Goal: Task Accomplishment & Management: Complete application form

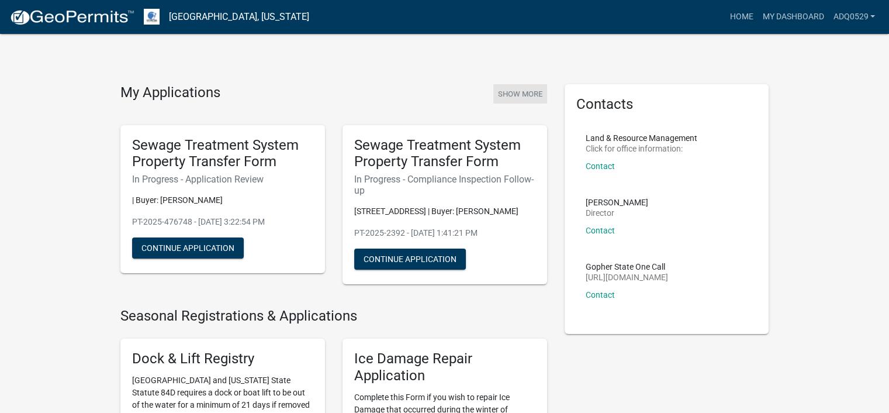
click at [512, 90] on button "Show More" at bounding box center [520, 93] width 54 height 19
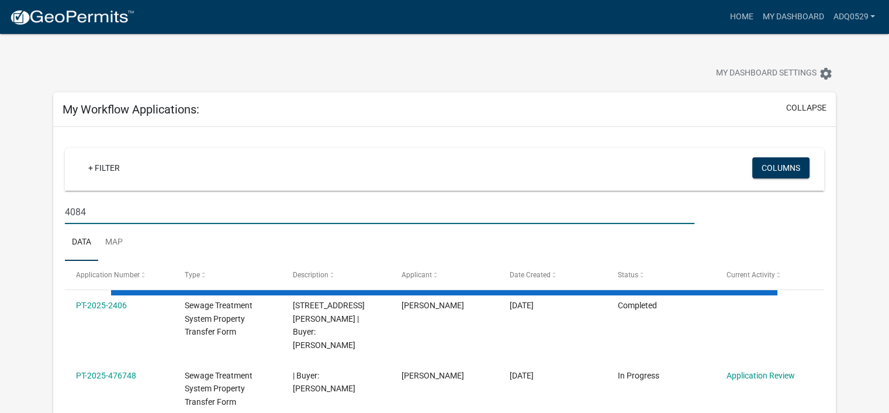
type input "40847"
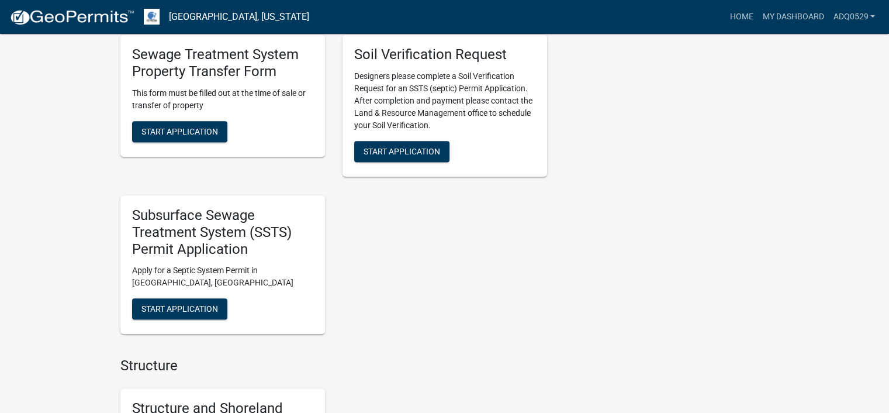
scroll to position [643, 0]
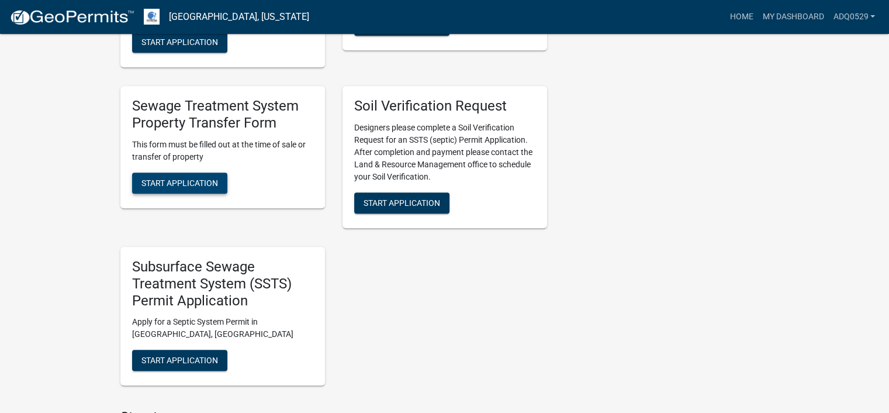
click at [189, 187] on span "Start Application" at bounding box center [179, 182] width 77 height 9
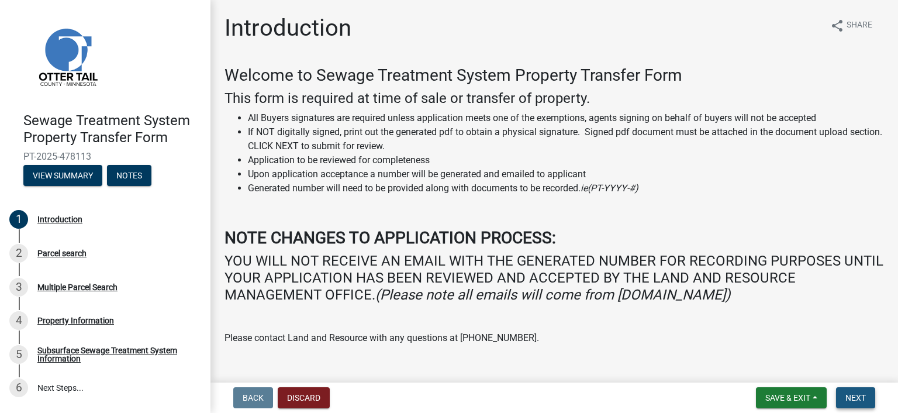
click at [845, 395] on span "Next" at bounding box center [855, 397] width 20 height 9
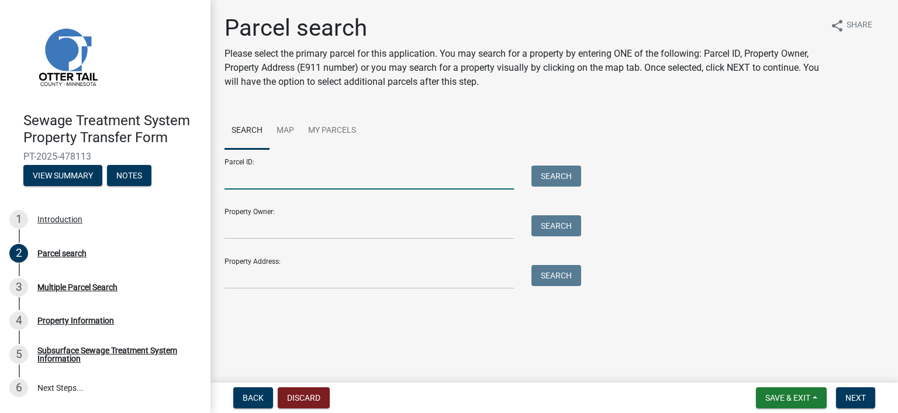
click at [290, 186] on input "Parcel ID:" at bounding box center [368, 177] width 289 height 24
paste input "04.000.36.0262.000"
type input "04.000.36.0262.000"
click at [548, 177] on button "Search" at bounding box center [556, 175] width 50 height 21
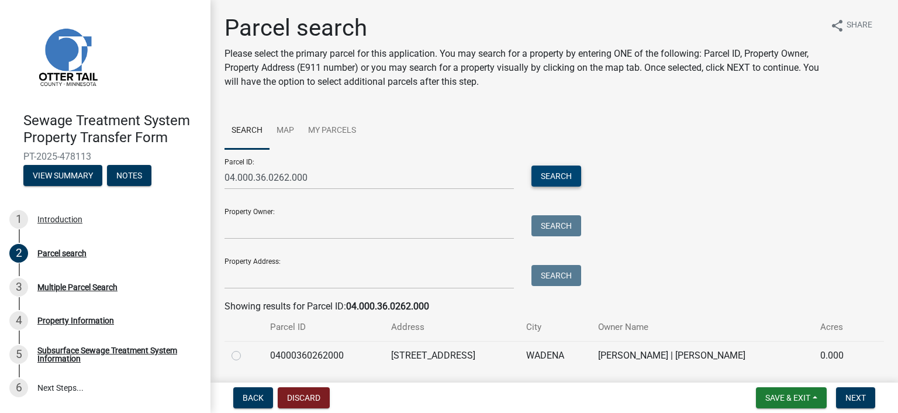
scroll to position [37, 0]
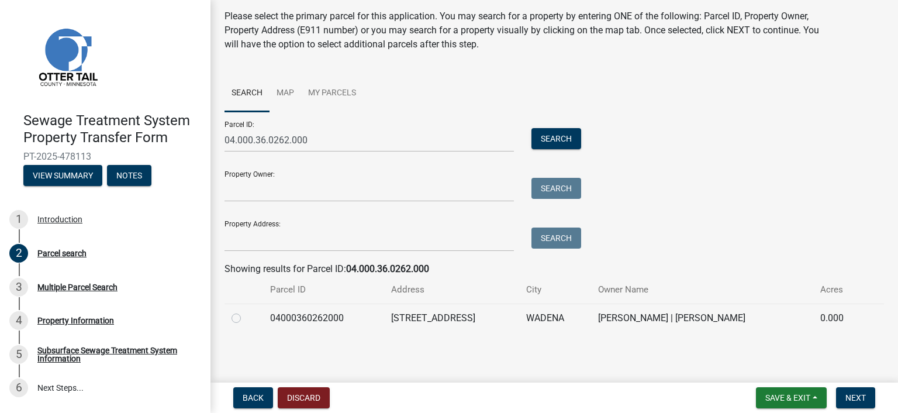
click at [246, 311] on label at bounding box center [246, 311] width 0 height 0
click at [246, 319] on input "radio" at bounding box center [250, 315] width 8 height 8
radio input "true"
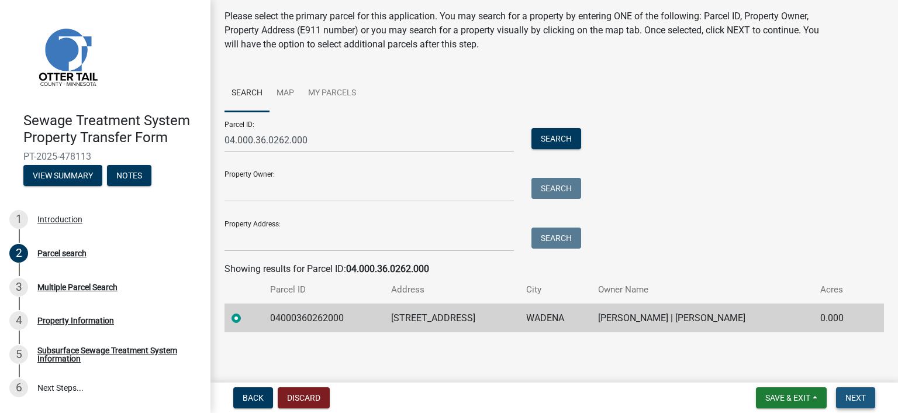
click at [858, 395] on span "Next" at bounding box center [855, 397] width 20 height 9
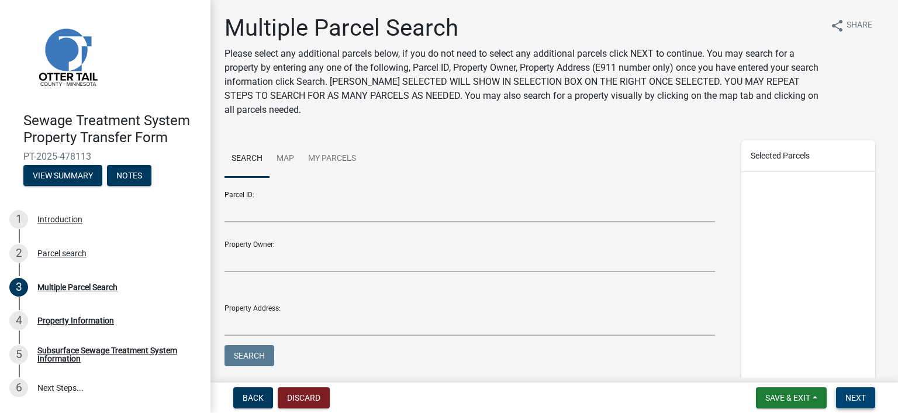
click at [844, 392] on button "Next" at bounding box center [855, 397] width 39 height 21
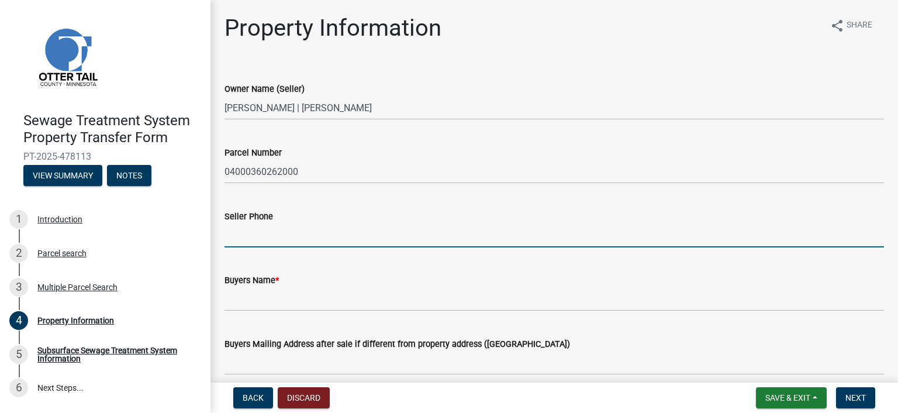
click at [255, 239] on input "Seller Phone" at bounding box center [553, 235] width 659 height 24
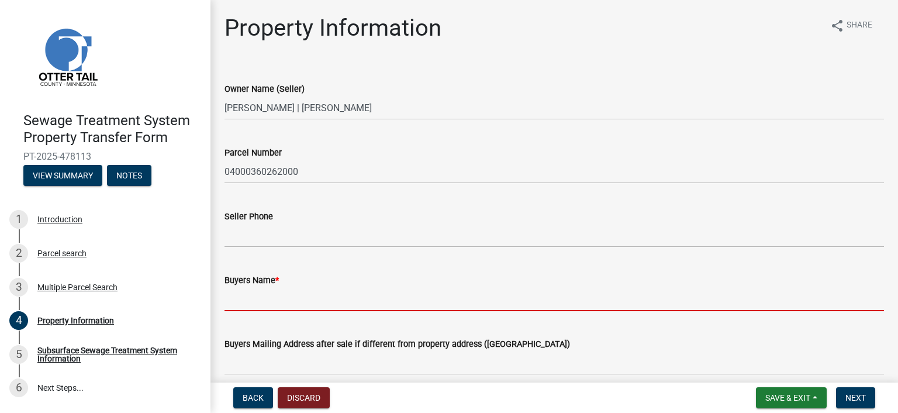
click at [231, 305] on input "Buyers Name *" at bounding box center [553, 299] width 659 height 24
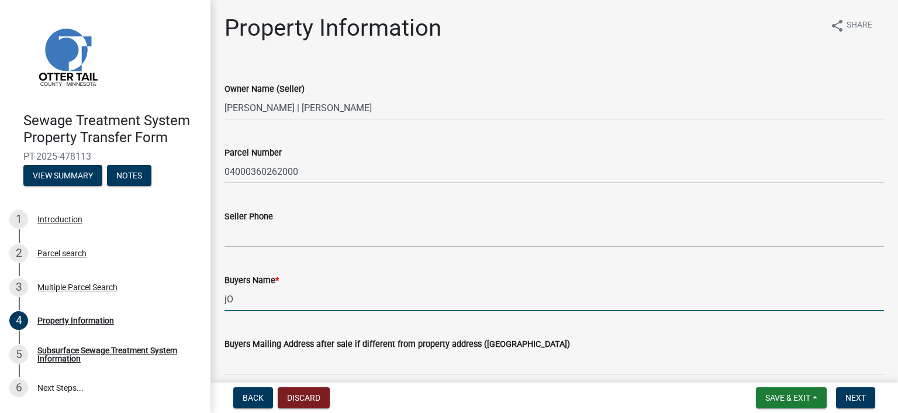
type input "j"
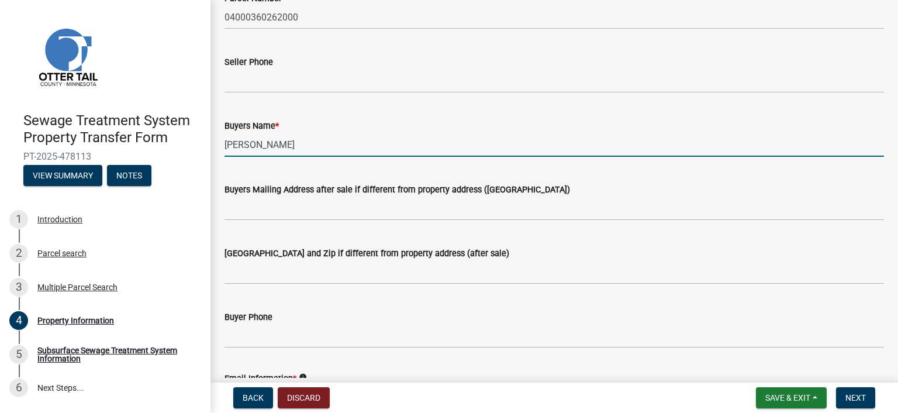
scroll to position [175, 0]
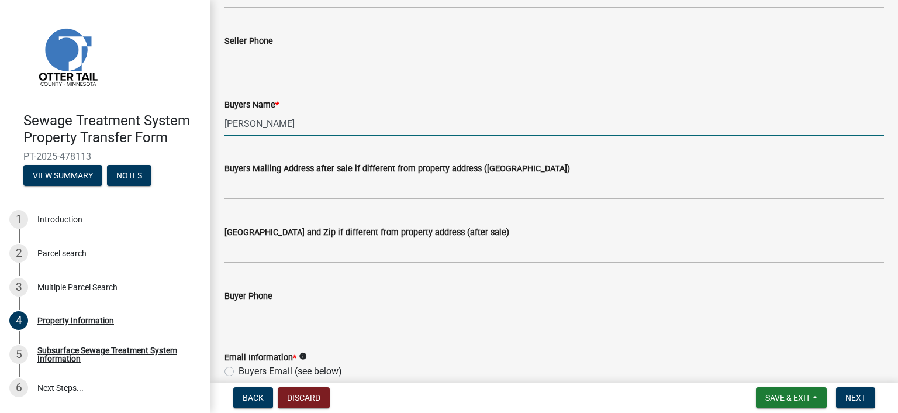
type input "[PERSON_NAME]"
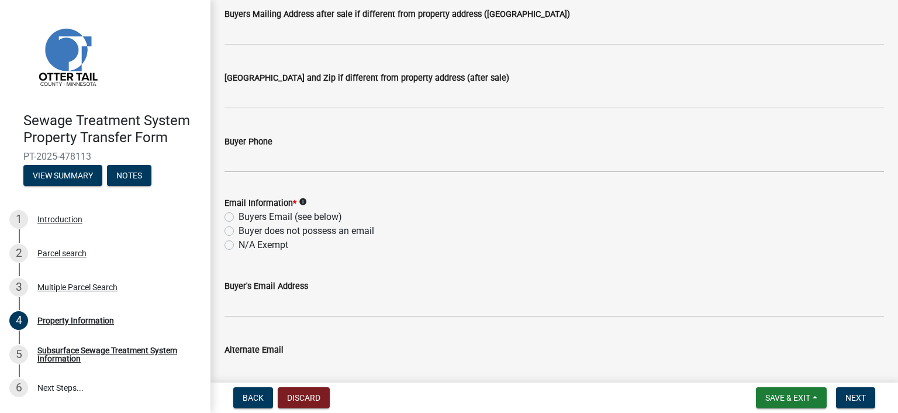
scroll to position [351, 0]
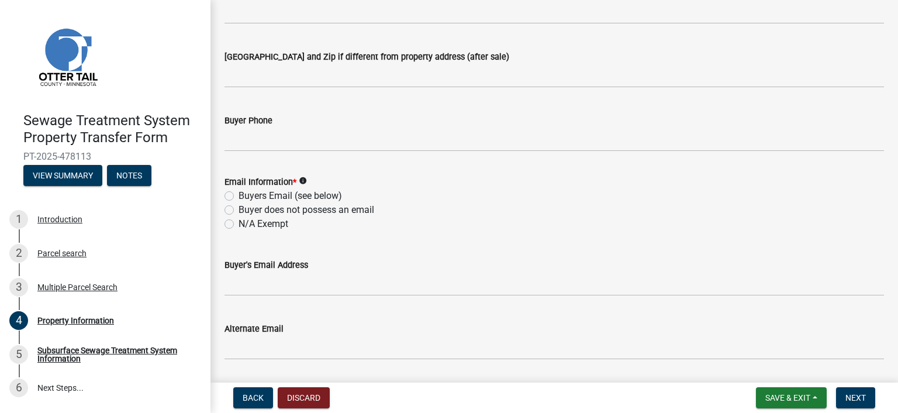
click at [283, 226] on label "N/A Exempt" at bounding box center [264, 224] width 50 height 14
click at [246, 224] on input "N/A Exempt" at bounding box center [243, 221] width 8 height 8
radio input "true"
click at [257, 198] on label "Buyers Email (see below)" at bounding box center [290, 196] width 103 height 14
click at [246, 196] on input "Buyers Email (see below)" at bounding box center [243, 193] width 8 height 8
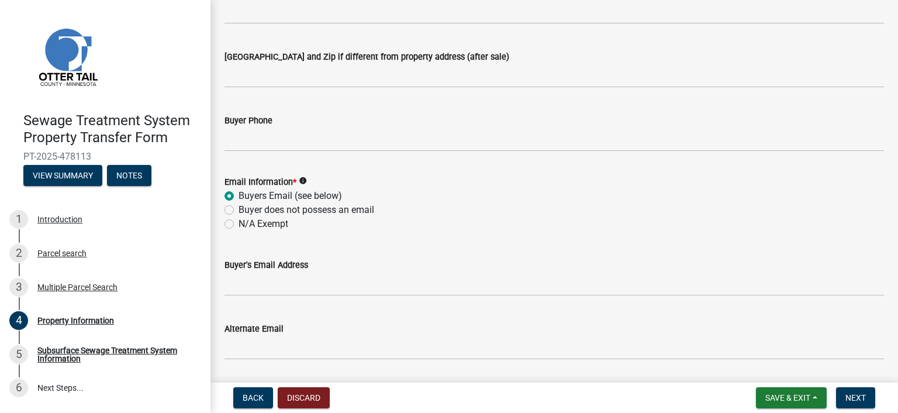
radio input "true"
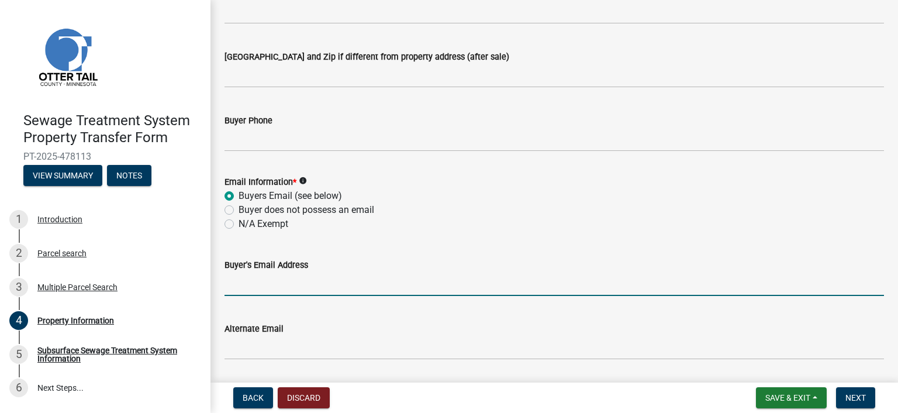
click at [388, 287] on input "Buyer's Email Address" at bounding box center [553, 284] width 659 height 24
paste input "[EMAIL_ADDRESS][DOMAIN_NAME]"
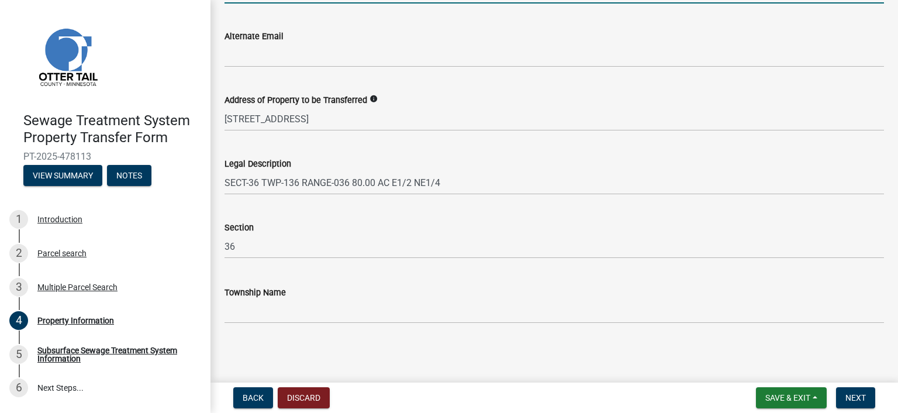
scroll to position [644, 0]
type input "[EMAIL_ADDRESS][DOMAIN_NAME]"
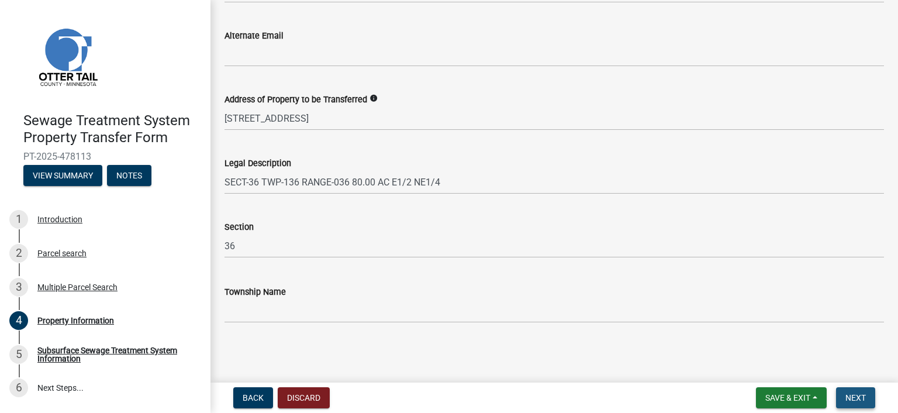
click at [855, 395] on span "Next" at bounding box center [855, 397] width 20 height 9
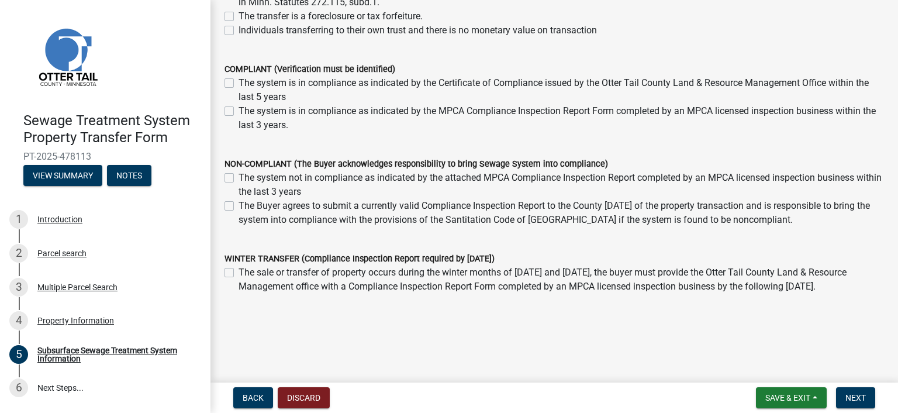
scroll to position [260, 0]
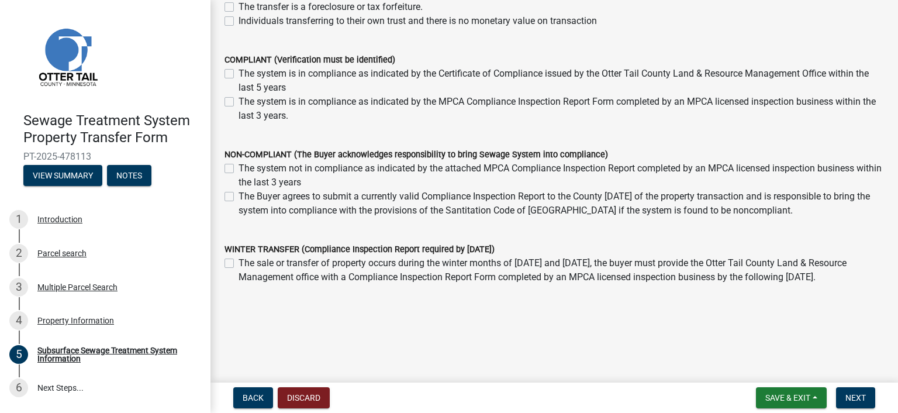
click at [239, 165] on label "The system not in compliance as indicated by the attached MPCA Compliance Inspe…" at bounding box center [561, 175] width 645 height 28
click at [239, 165] on input "The system not in compliance as indicated by the attached MPCA Compliance Inspe…" at bounding box center [243, 165] width 8 height 8
checkbox input "true"
checkbox input "false"
click at [852, 390] on button "Next" at bounding box center [855, 397] width 39 height 21
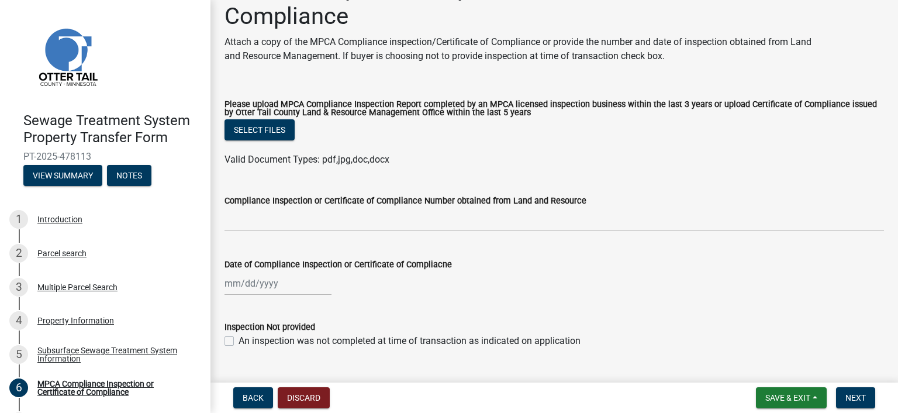
scroll to position [67, 0]
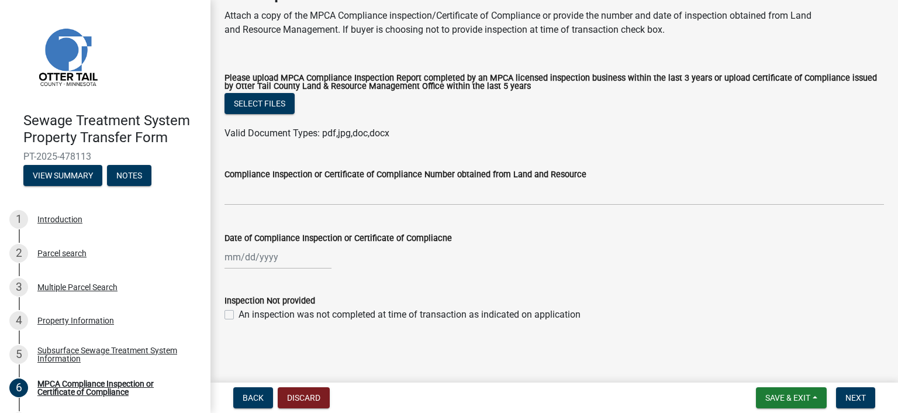
click at [239, 311] on label "An inspection was not completed at time of transaction as indicated on applicat…" at bounding box center [410, 314] width 342 height 14
click at [239, 311] on input "An inspection was not completed at time of transaction as indicated on applicat…" at bounding box center [243, 311] width 8 height 8
checkbox input "true"
click at [864, 393] on span "Next" at bounding box center [855, 397] width 20 height 9
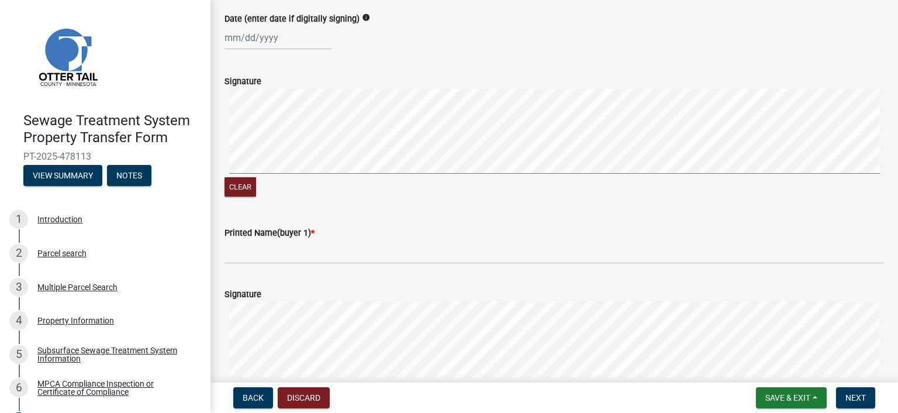
scroll to position [234, 0]
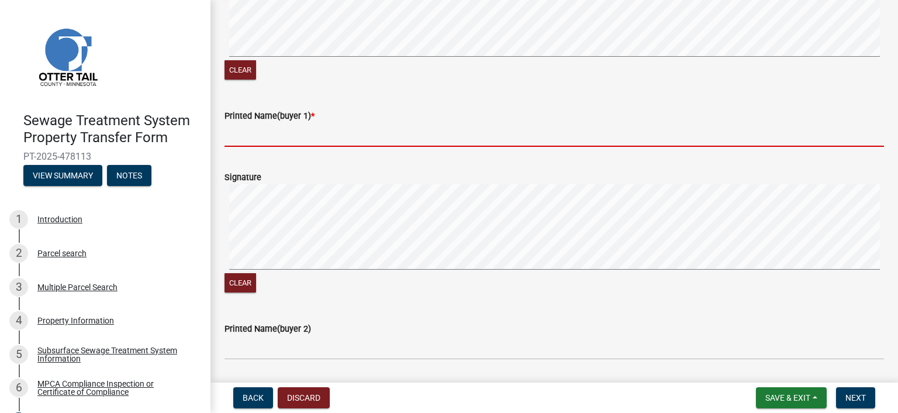
click at [322, 147] on input "Printed Name(buyer 1) *" at bounding box center [553, 135] width 659 height 24
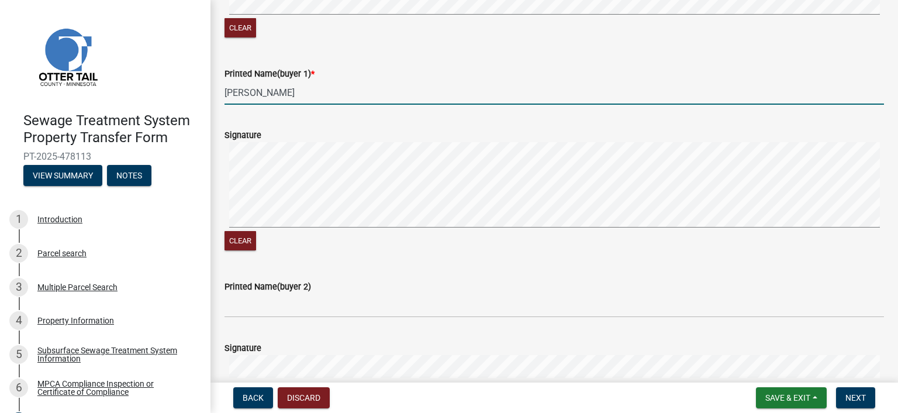
scroll to position [351, 0]
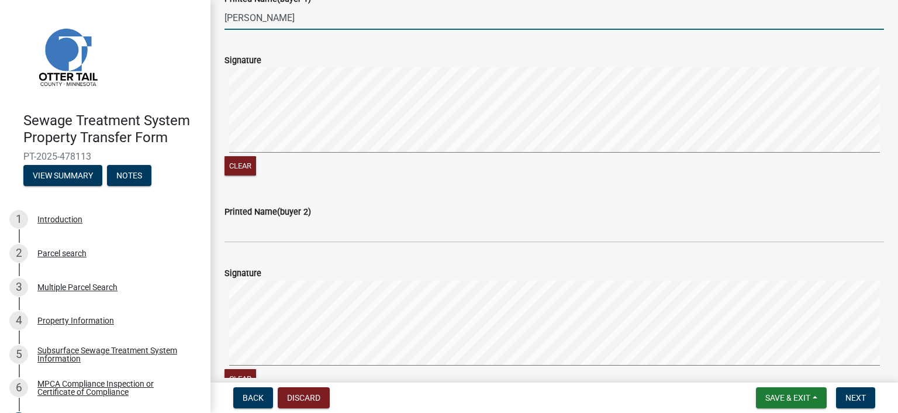
type input "[PERSON_NAME]"
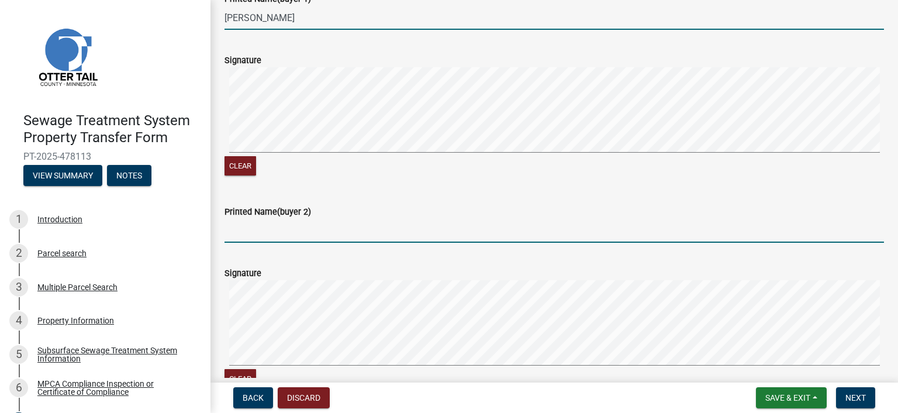
click at [388, 243] on input "Printed Name(buyer 2)" at bounding box center [553, 231] width 659 height 24
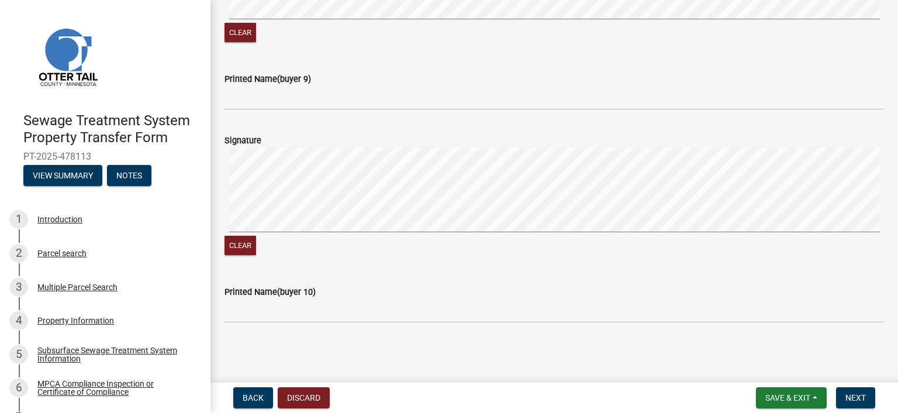
scroll to position [1989, 0]
type input "[PERSON_NAME]"
click at [847, 386] on nav "Back Discard Save & Exit Save Save & Exit Next" at bounding box center [553, 397] width 687 height 30
click at [851, 393] on span "Next" at bounding box center [855, 397] width 20 height 9
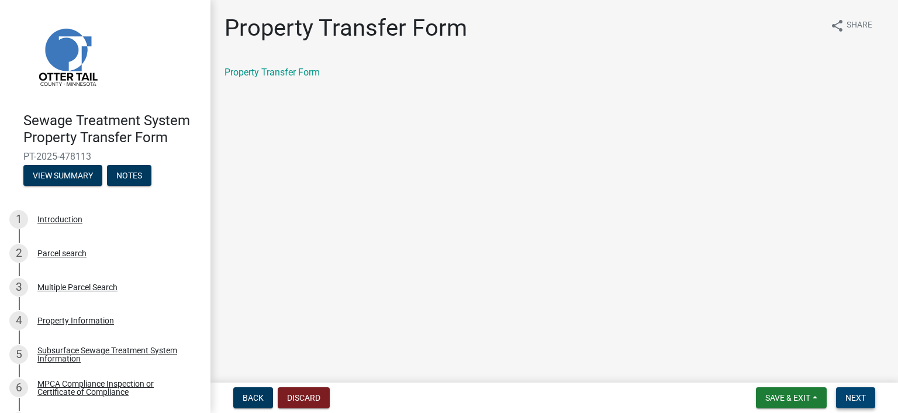
click at [853, 389] on button "Next" at bounding box center [855, 397] width 39 height 21
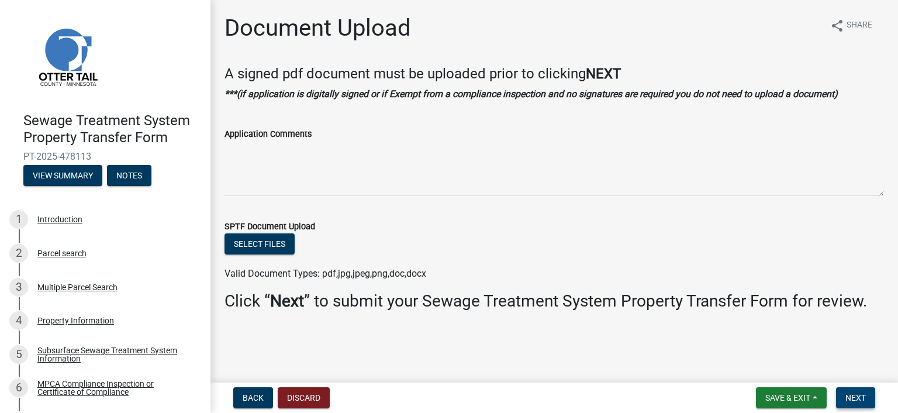
click at [852, 398] on span "Next" at bounding box center [855, 397] width 20 height 9
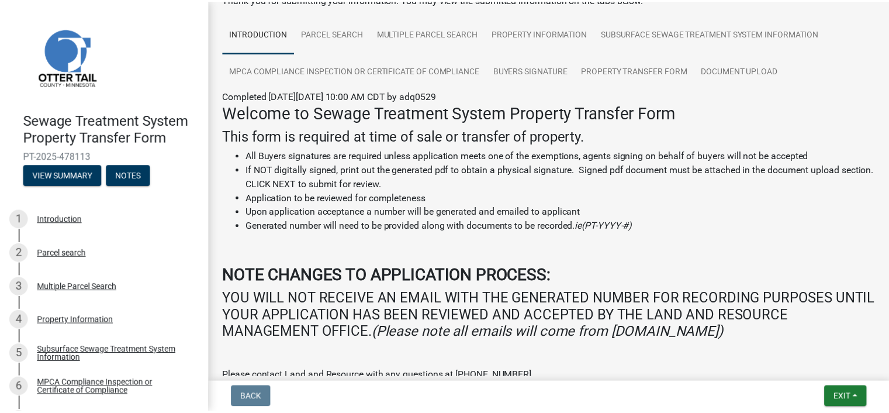
scroll to position [219, 0]
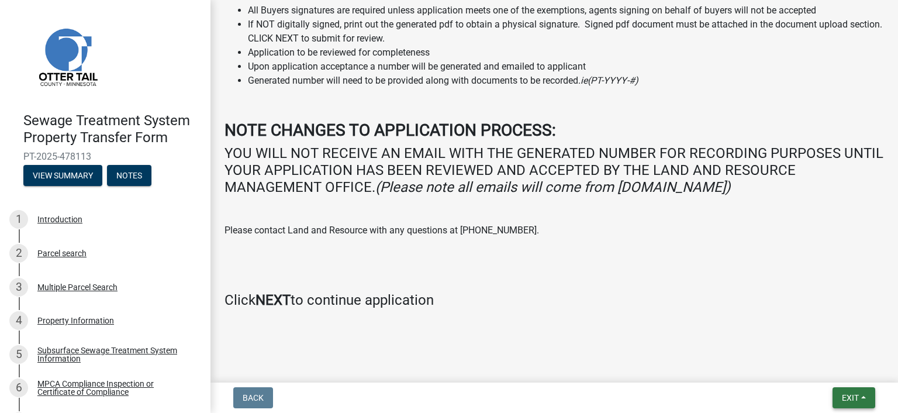
click at [849, 395] on span "Exit" at bounding box center [850, 397] width 17 height 9
click at [828, 368] on button "Save & Exit" at bounding box center [829, 367] width 94 height 28
